Goal: Information Seeking & Learning: Learn about a topic

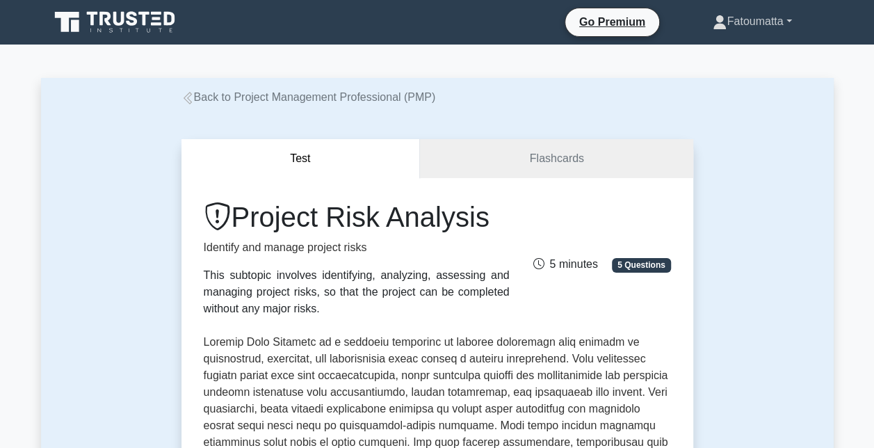
click at [769, 24] on link "Fatoumatta" at bounding box center [752, 22] width 145 height 28
click at [755, 24] on link "Fatoumatta" at bounding box center [752, 22] width 145 height 28
click at [506, 90] on div "Back to Project Management Professional (PMP)" at bounding box center [437, 97] width 529 height 17
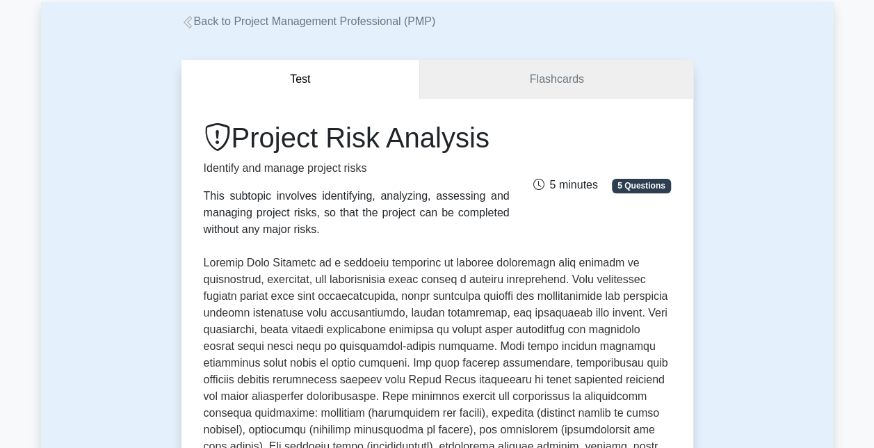
scroll to position [42, 0]
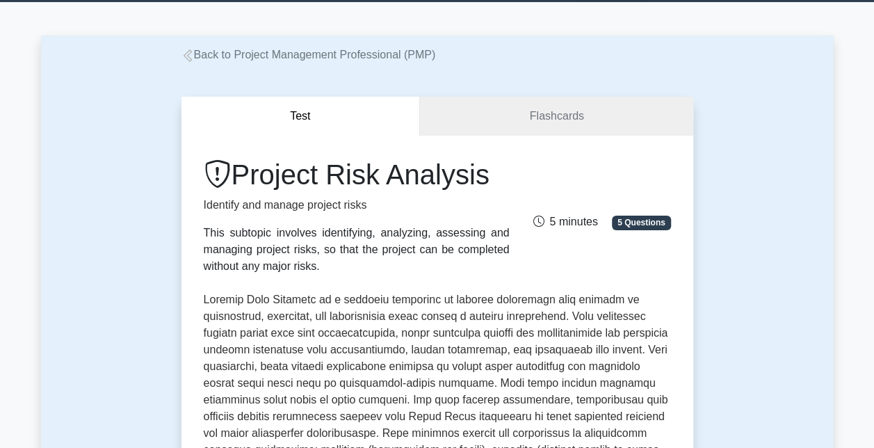
click at [189, 58] on icon at bounding box center [188, 55] width 13 height 13
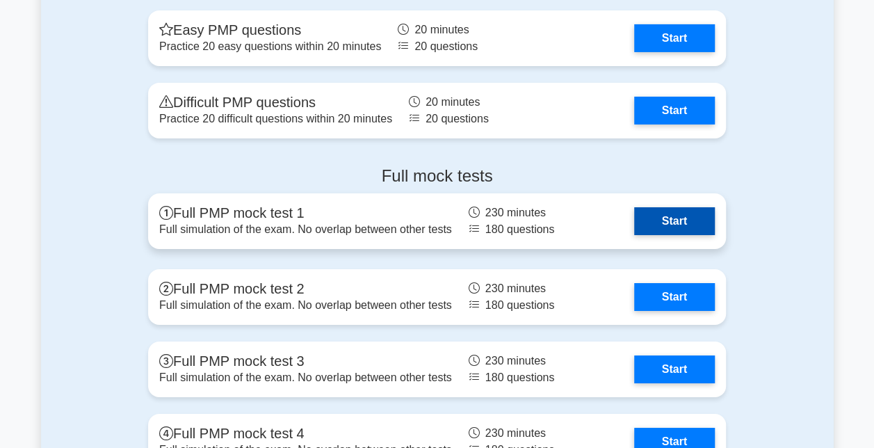
scroll to position [4974, 0]
